Goal: Task Accomplishment & Management: Complete application form

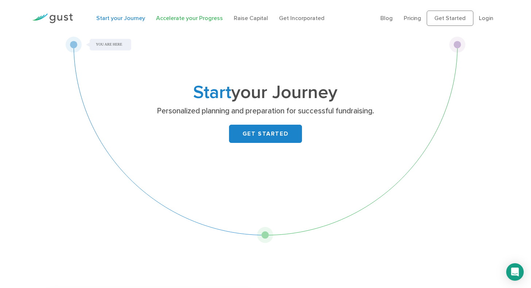
click at [165, 18] on link "Accelerate your Progress" at bounding box center [189, 18] width 67 height 7
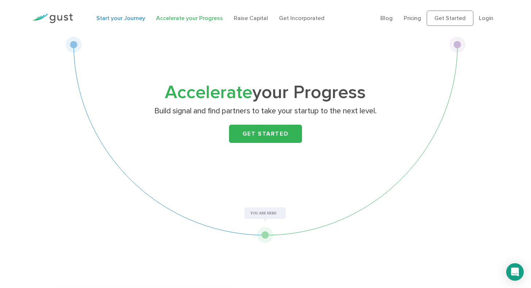
click at [113, 16] on link "Start your Journey" at bounding box center [120, 18] width 49 height 7
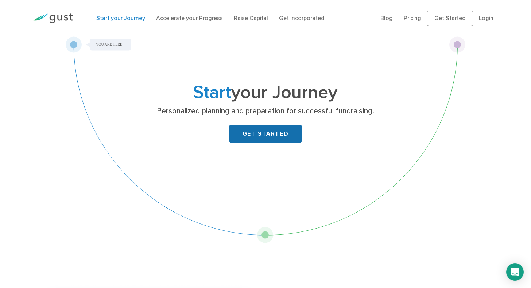
click at [251, 135] on link "GET STARTED" at bounding box center [265, 134] width 73 height 18
